Goal: Go to known website: Access a specific website the user already knows

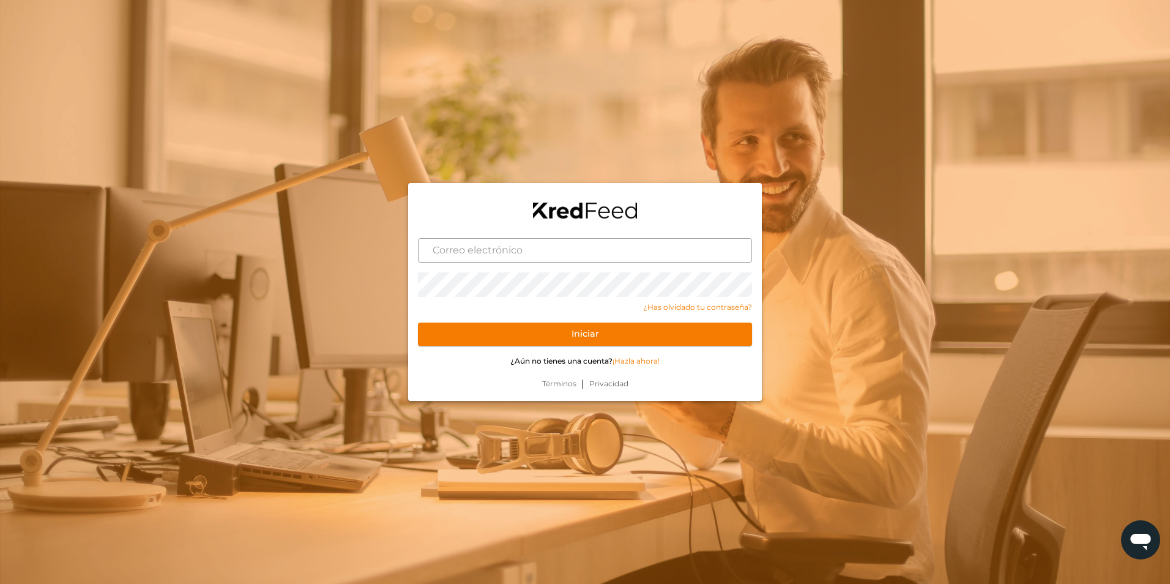
click at [536, 250] on input "text" at bounding box center [585, 250] width 334 height 24
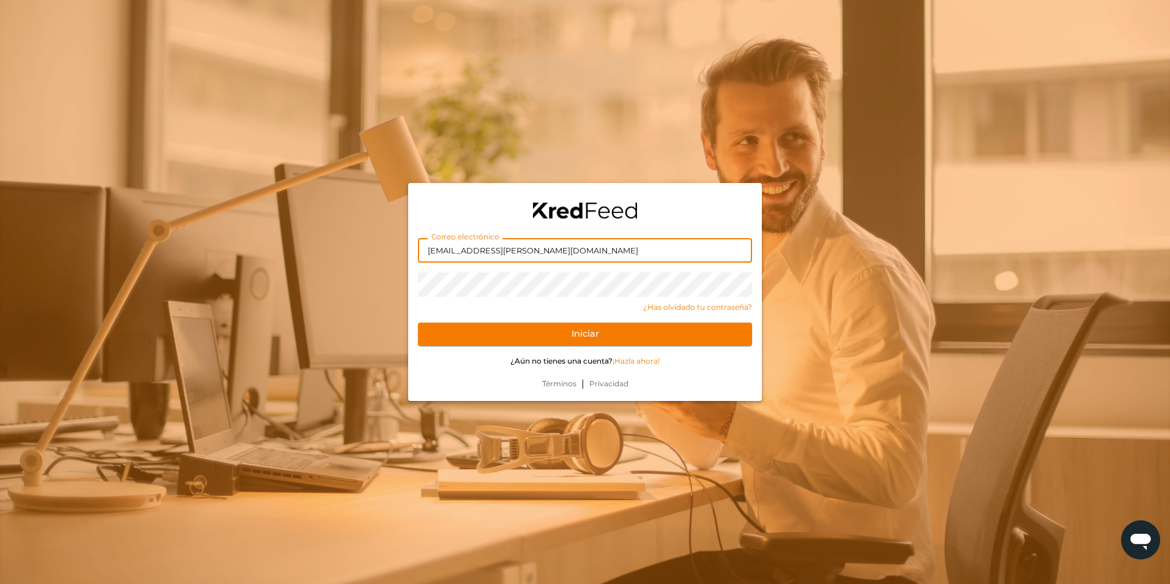
type input "[EMAIL_ADDRESS][PERSON_NAME][DOMAIN_NAME]"
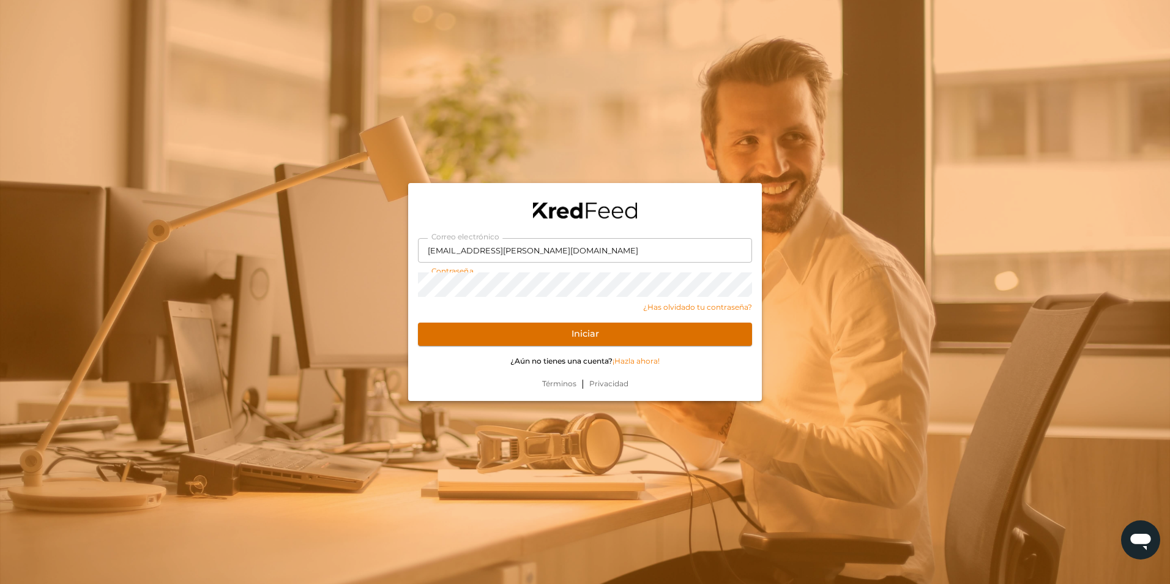
click at [685, 334] on button "Iniciar" at bounding box center [585, 334] width 334 height 23
